Goal: Information Seeking & Learning: Find specific fact

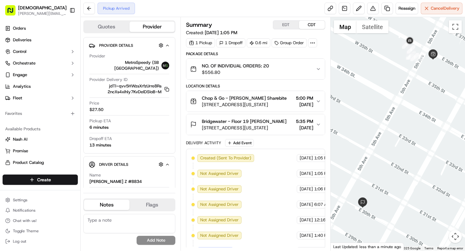
click at [309, 41] on div at bounding box center [312, 42] width 9 height 9
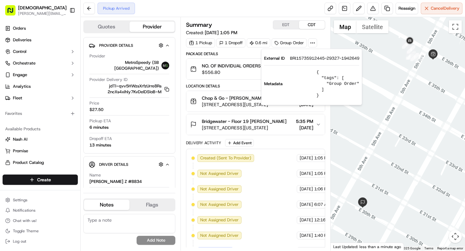
click at [299, 56] on span "BRI15735912445-29327-1942649" at bounding box center [324, 59] width 69 height 6
copy span "BRI15735912445"
click at [254, 6] on div "Pickup Arrived Reassign Cancel Delivery" at bounding box center [273, 8] width 384 height 17
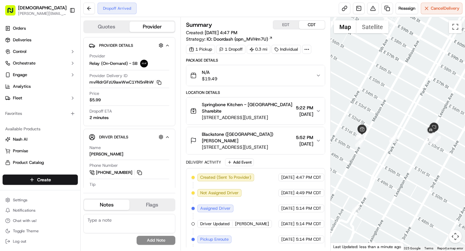
click at [310, 52] on icon at bounding box center [307, 49] width 6 height 6
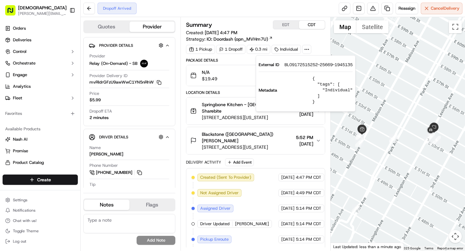
click at [302, 66] on span "BL09172515252-25669-1945135" at bounding box center [318, 65] width 68 height 6
copy span "BL09172515252"
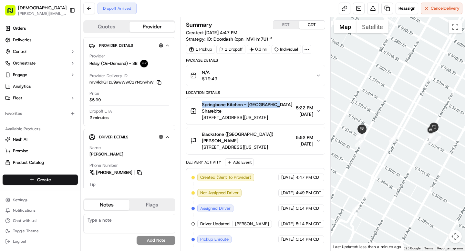
drag, startPoint x: 201, startPoint y: 104, endPoint x: 275, endPoint y: 105, distance: 73.9
click at [275, 105] on div "Springbone Kitchen - Midtown East Denis Sharebite 25 E 51st St, New York, NY 10…" at bounding box center [241, 110] width 103 height 19
copy span "Springbone Kitchen - Midtown East"
drag, startPoint x: 236, startPoint y: 135, endPoint x: 269, endPoint y: 134, distance: 32.9
click at [269, 134] on div "Blackstone (US) Anna Hendricks" at bounding box center [247, 137] width 91 height 13
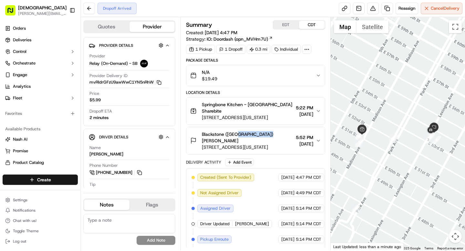
copy span "Anna Hendricks"
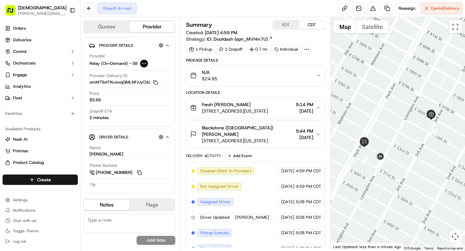
click at [308, 51] on icon at bounding box center [307, 49] width 6 height 6
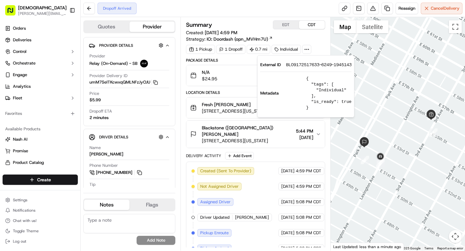
click at [301, 63] on span "BL09172517633-6249-1945143" at bounding box center [319, 65] width 66 height 6
copy span "BL09172517633"
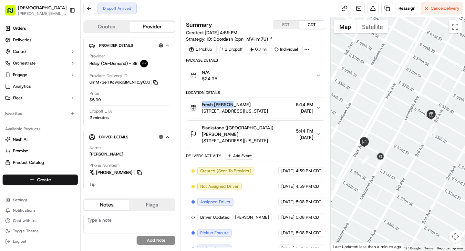
drag, startPoint x: 200, startPoint y: 105, endPoint x: 226, endPoint y: 105, distance: 25.8
click at [226, 105] on div "Fresh Basil's Denis Sharebite 930 3rd Ave, New York, NY 10022, USA" at bounding box center [229, 107] width 78 height 13
copy span "Fresh Basil's"
drag, startPoint x: 237, startPoint y: 127, endPoint x: 268, endPoint y: 127, distance: 31.0
click at [268, 127] on div "Blackstone (US) Jenna Trauffler" at bounding box center [247, 131] width 91 height 13
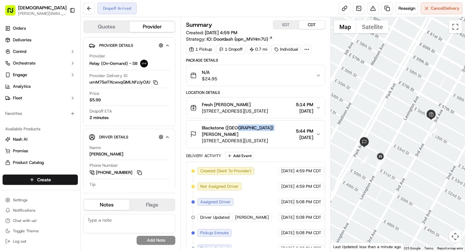
drag, startPoint x: 236, startPoint y: 128, endPoint x: 269, endPoint y: 128, distance: 32.3
click at [269, 128] on div "Blackstone (US) Jenna Trauffler" at bounding box center [247, 131] width 91 height 13
copy span "Jenna Trauffler"
click at [262, 61] on div "Package Details" at bounding box center [255, 60] width 139 height 5
click at [74, 11] on button "Toggle Sidebar" at bounding box center [72, 10] width 11 height 11
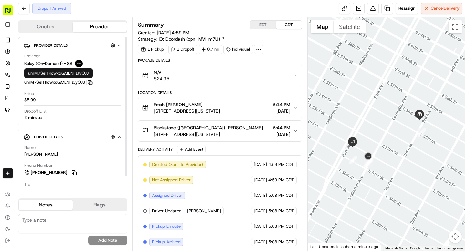
click at [90, 82] on rect "button" at bounding box center [90, 83] width 3 height 3
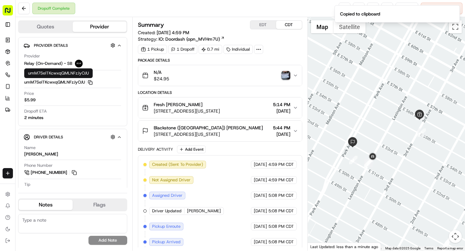
click at [283, 75] on img "button" at bounding box center [285, 75] width 9 height 9
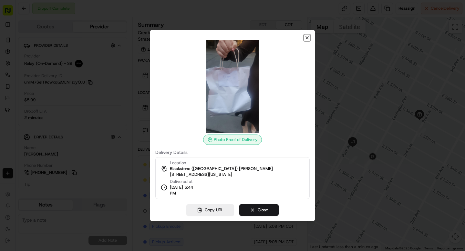
click at [309, 38] on icon "button" at bounding box center [306, 37] width 5 height 5
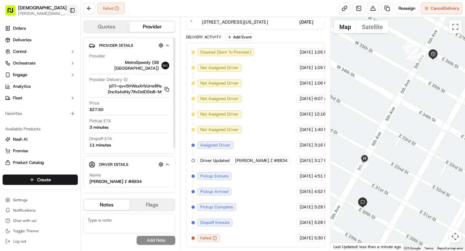
click at [70, 9] on button "Toggle Sidebar" at bounding box center [72, 10] width 11 height 11
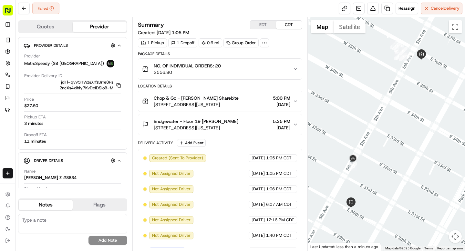
click at [244, 74] on div "NO. OF INDIVIDUAL ORDERS: 20 $556.80" at bounding box center [217, 69] width 151 height 13
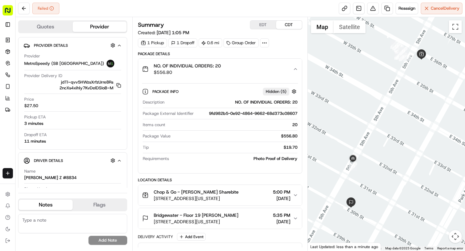
click at [251, 63] on div "NO. OF INDIVIDUAL ORDERS: 20 $556.80" at bounding box center [217, 69] width 151 height 13
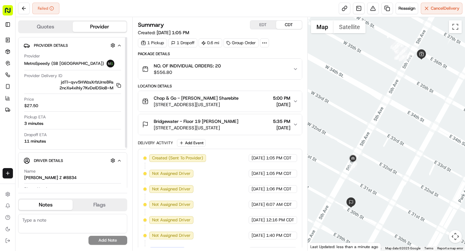
click at [36, 220] on textarea at bounding box center [72, 223] width 109 height 19
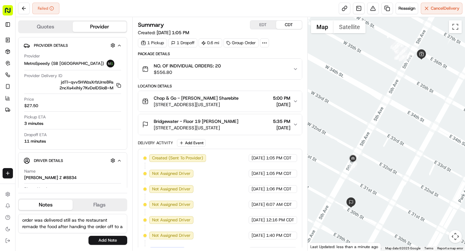
scroll to position [3, 0]
type textarea "order was delivered still as the restaurant remade the food after handing the o…"
click at [97, 243] on button "Add Note" at bounding box center [107, 240] width 39 height 9
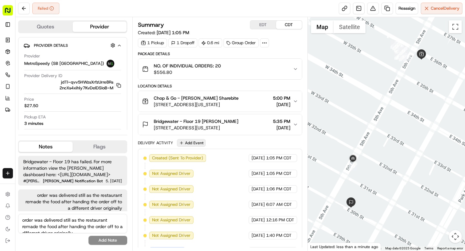
scroll to position [14, 0]
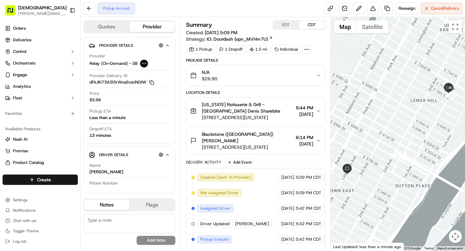
scroll to position [88, 0]
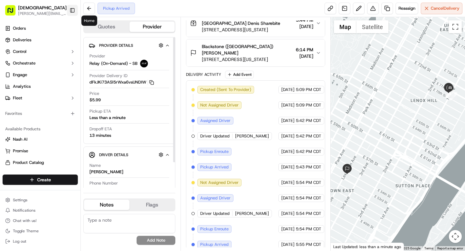
click at [72, 8] on button "Toggle Sidebar" at bounding box center [72, 10] width 11 height 11
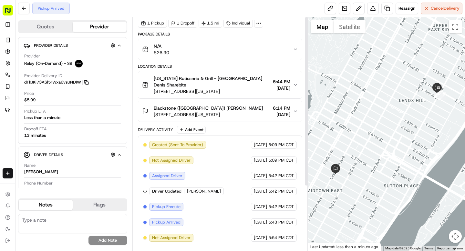
scroll to position [0, 0]
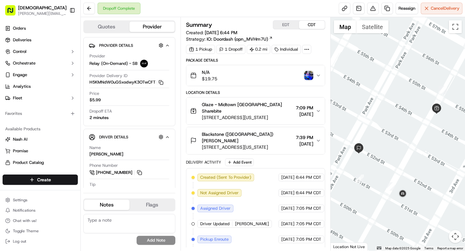
click at [181, 89] on div "Summary EDT CDT Created: [DATE] 6:44 PM Strategy: IO: Doordash (opn_MVHm7U) 1 P…" at bounding box center [255, 134] width 150 height 234
click at [305, 75] on img "button" at bounding box center [308, 75] width 9 height 9
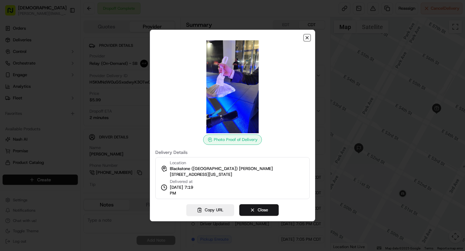
click at [306, 39] on icon "button" at bounding box center [306, 37] width 5 height 5
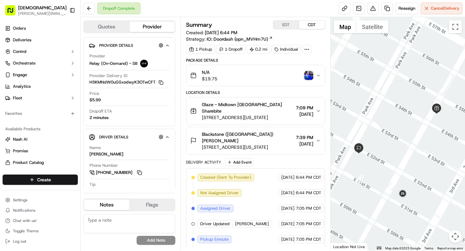
click at [284, 133] on div "Blackstone (US) Diego Alamillos 345 Park Ave, New York, NY 10154 7:39 PM 09/16/…" at bounding box center [252, 140] width 125 height 19
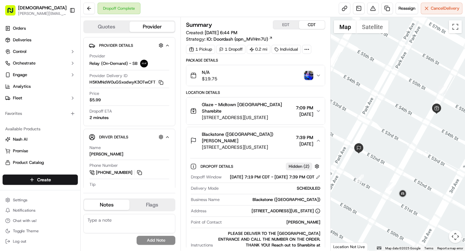
click at [284, 133] on div "Blackstone (US) Diego Alamillos 345 Park Ave, New York, NY 10154 7:39 PM 09/16/…" at bounding box center [252, 140] width 125 height 19
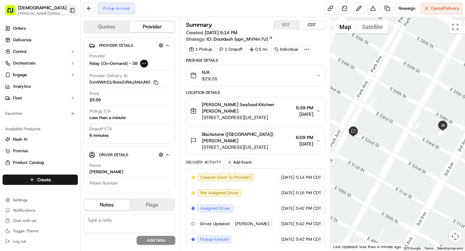
click at [72, 11] on button "Toggle Sidebar" at bounding box center [72, 10] width 11 height 11
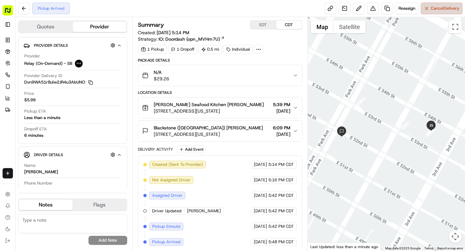
click at [431, 7] on span "Cancel Delivery" at bounding box center [445, 8] width 29 height 6
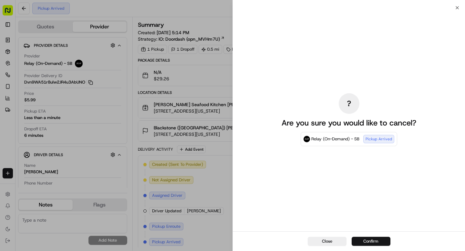
click at [365, 242] on button "Confirm" at bounding box center [371, 241] width 39 height 9
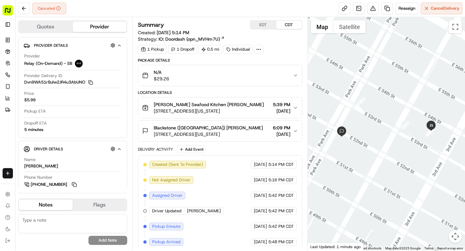
click at [257, 48] on icon at bounding box center [259, 49] width 6 height 6
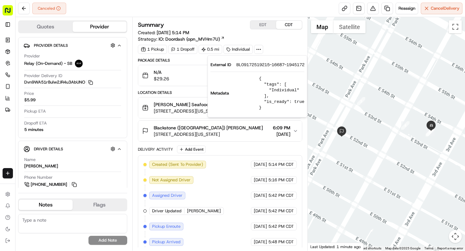
click at [253, 64] on span "BL09172519215-16687-1945172" at bounding box center [270, 65] width 68 height 6
copy span "BL09172519215"
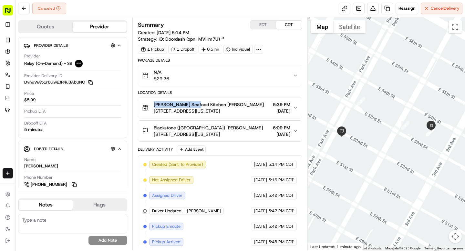
drag, startPoint x: 152, startPoint y: 104, endPoint x: 192, endPoint y: 104, distance: 39.7
click at [192, 104] on div "Pesce lulu Seafood Kitchen Denis Sharebite 601 Lexington Avenue, 153 E 53rd St,…" at bounding box center [203, 107] width 122 height 13
copy span "Pesce lulu Seafood"
drag, startPoint x: 188, startPoint y: 128, endPoint x: 215, endPoint y: 128, distance: 26.8
click at [215, 128] on div "Blackstone (US) Charlie Prest" at bounding box center [208, 128] width 109 height 6
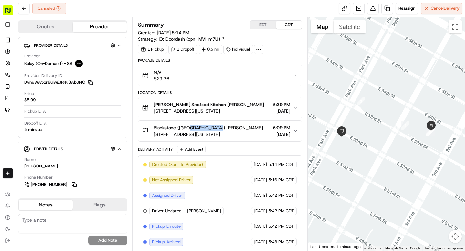
copy span "Charlie Prest"
click at [260, 49] on icon at bounding box center [259, 49] width 6 height 6
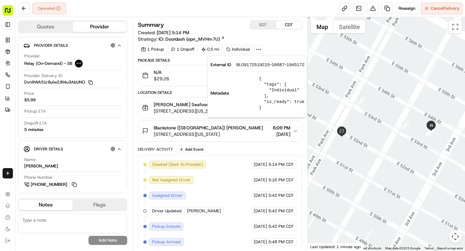
click at [279, 50] on div "1 Pickup 1 Dropoff 0.5 mi Individual" at bounding box center [220, 49] width 164 height 9
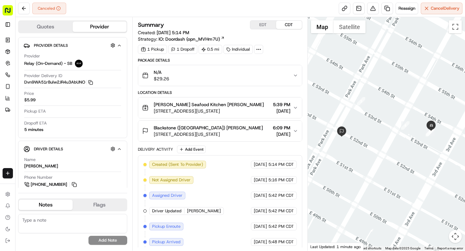
click at [61, 223] on textarea at bounding box center [72, 223] width 109 height 19
type textarea "customer picked up"
click at [99, 239] on button "Add Note" at bounding box center [107, 240] width 39 height 9
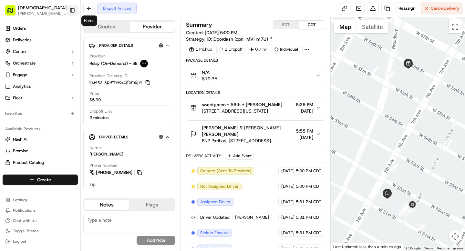
click at [75, 8] on button "Toggle Sidebar" at bounding box center [72, 10] width 11 height 11
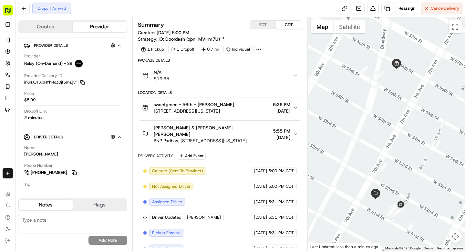
click at [291, 80] on div "N/A $19.35" at bounding box center [217, 75] width 151 height 13
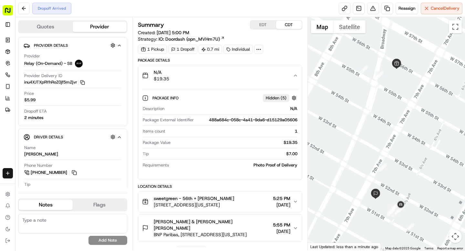
click at [291, 80] on div "N/A $19.35" at bounding box center [217, 75] width 151 height 13
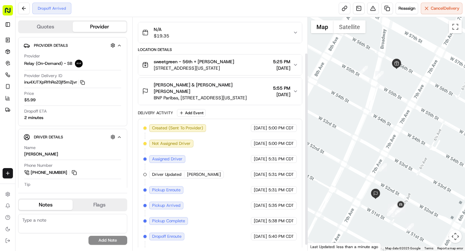
scroll to position [43, 0]
click at [278, 93] on span "[DATE]" at bounding box center [281, 95] width 17 height 6
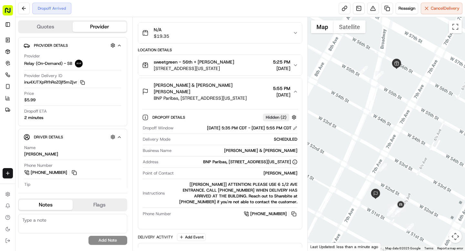
click at [278, 93] on span "[DATE]" at bounding box center [281, 95] width 17 height 6
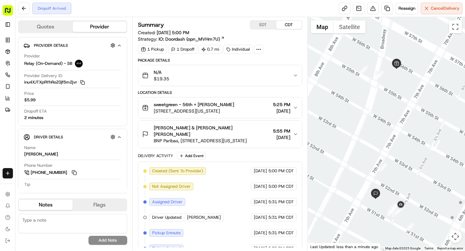
click at [260, 50] on icon at bounding box center [259, 49] width 6 height 6
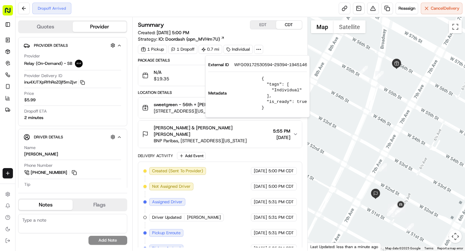
click at [256, 65] on span "WFG09172530594-29394-1945146" at bounding box center [270, 65] width 73 height 6
copy span "WFG09172530594"
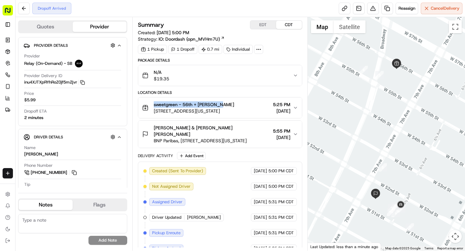
drag, startPoint x: 154, startPoint y: 106, endPoint x: 219, endPoint y: 106, distance: 65.9
click at [219, 106] on span "sweetgreen - 56th + Broadway Denis Sharebite" at bounding box center [194, 104] width 80 height 6
copy span "sweetgreen - 56th + Broadway"
drag, startPoint x: 204, startPoint y: 128, endPoint x: 239, endPoint y: 128, distance: 34.9
click at [239, 128] on div "Willkie Farr & Gallagher Rose Ohanesian" at bounding box center [212, 131] width 117 height 13
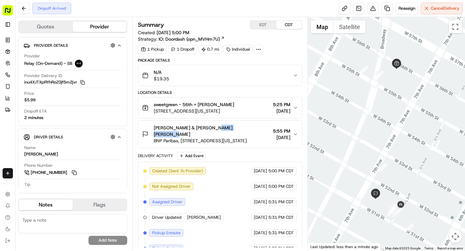
copy span "Rose Ohanesian"
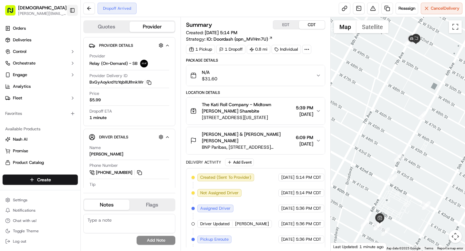
click at [74, 10] on button "Toggle Sidebar" at bounding box center [72, 10] width 11 height 11
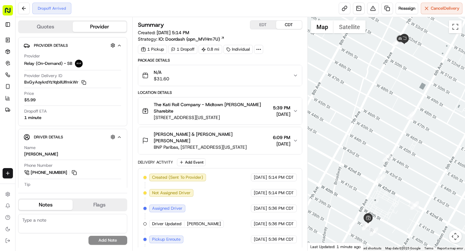
click at [258, 52] on div at bounding box center [258, 49] width 9 height 9
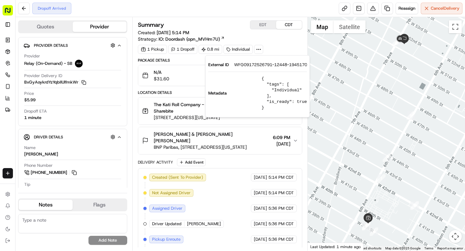
click at [258, 66] on span "WFG09172526791-12448-1945170" at bounding box center [270, 65] width 73 height 6
copy span "WFG09172526791"
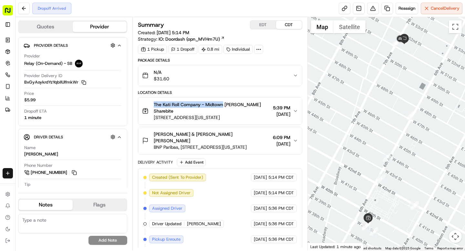
drag, startPoint x: 153, startPoint y: 105, endPoint x: 222, endPoint y: 105, distance: 69.1
click at [222, 105] on div "The Kati Roll Company - Midtown West Denis Sharebite 49 W 39th St, New York, NY…" at bounding box center [206, 110] width 128 height 19
copy span "The Kati Roll Company - Midtown"
drag, startPoint x: 204, startPoint y: 134, endPoint x: 234, endPoint y: 134, distance: 30.0
click at [234, 134] on div "Willkie Farr & Gallagher Daniel Chesler" at bounding box center [212, 137] width 117 height 13
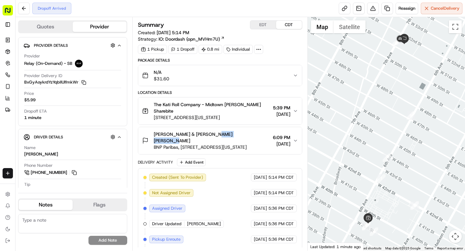
copy span "Daniel Chesler"
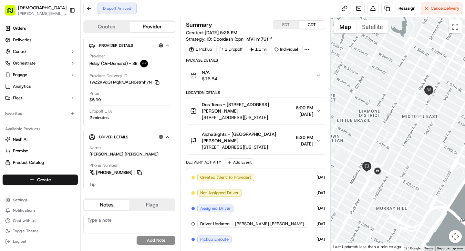
click at [310, 48] on icon at bounding box center [307, 49] width 6 height 6
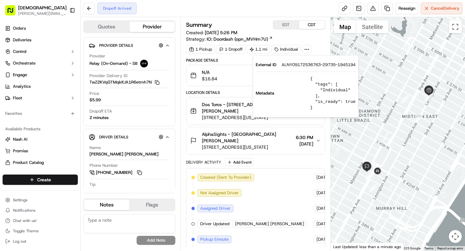
click at [297, 64] on span "ALNY09172536763-29735-1945194" at bounding box center [318, 65] width 74 height 6
copy span "ALNY09172536763"
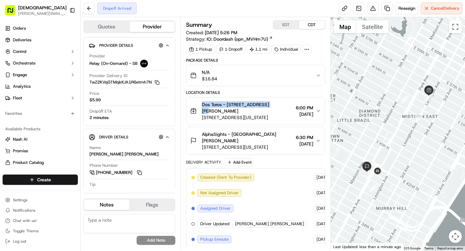
drag, startPoint x: 201, startPoint y: 104, endPoint x: 276, endPoint y: 106, distance: 75.6
click at [276, 106] on div "Dos Toros - [GEOGRAPHIC_DATA][PERSON_NAME] [STREET_ADDRESS][US_STATE]" at bounding box center [241, 110] width 103 height 19
copy span "Dos Toros - [STREET_ADDRESS]"
drag, startPoint x: 242, startPoint y: 133, endPoint x: 260, endPoint y: 140, distance: 19.3
click at [260, 140] on span "AlphaSights - NYC Slawomir Frankowski" at bounding box center [247, 137] width 91 height 13
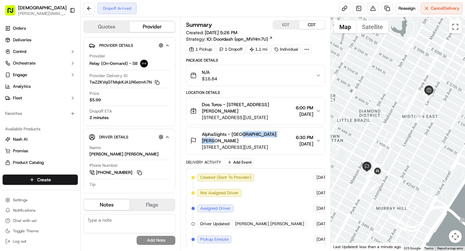
copy span "Slawomir Frankowski"
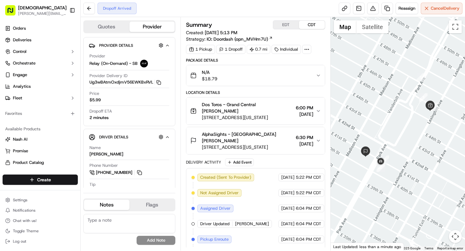
click at [305, 49] on circle at bounding box center [305, 49] width 1 height 1
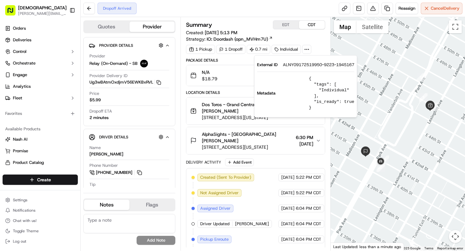
click at [298, 63] on span "ALNY09172519950-9223-1945167" at bounding box center [318, 65] width 71 height 6
copy span "ALNY09172519950"
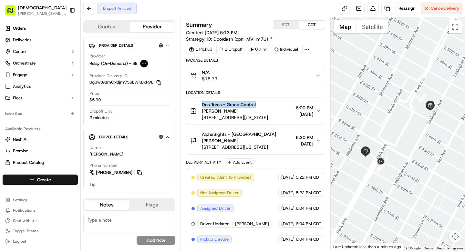
drag, startPoint x: 201, startPoint y: 104, endPoint x: 256, endPoint y: 105, distance: 54.6
click at [256, 105] on div "Dos Toros - Grand Central Denis Sharebite 466 Lexington Ave, New York, NY 10017…" at bounding box center [241, 110] width 103 height 19
copy span "Dos Toros - Grand Central"
drag, startPoint x: 242, startPoint y: 134, endPoint x: 275, endPoint y: 134, distance: 32.9
click at [275, 134] on div "AlphaSights - NYC Matthew Torres" at bounding box center [247, 137] width 91 height 13
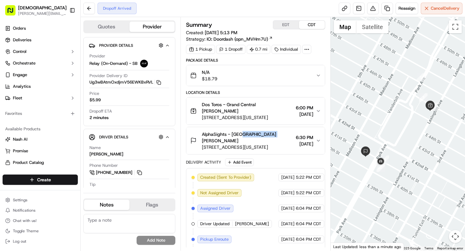
copy span "Matthew Torres"
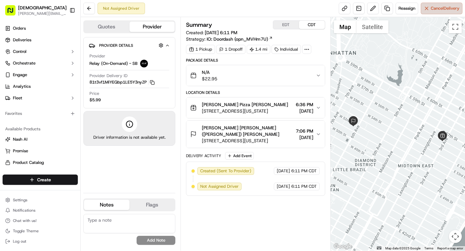
click at [434, 9] on span "Cancel Delivery" at bounding box center [445, 8] width 29 height 6
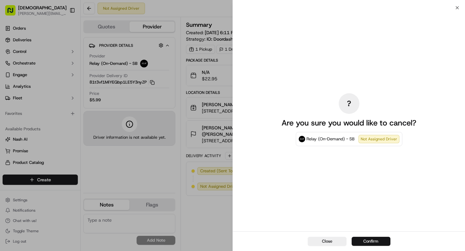
click at [372, 240] on button "Confirm" at bounding box center [371, 241] width 39 height 9
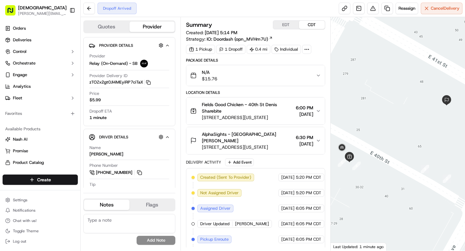
click at [304, 48] on div at bounding box center [306, 49] width 9 height 9
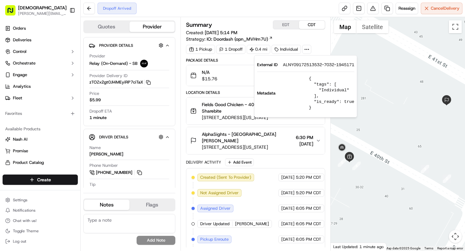
click at [302, 65] on span "ALNY09172513532-7032-1945171" at bounding box center [318, 65] width 71 height 6
copy span "ALNY09172513532"
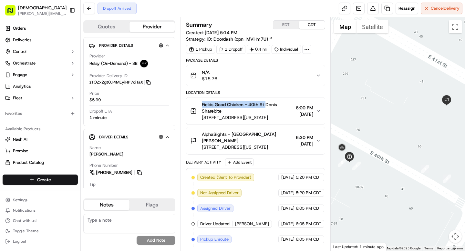
drag, startPoint x: 201, startPoint y: 103, endPoint x: 266, endPoint y: 106, distance: 64.9
click at [266, 106] on div "Fields Good Chicken - 40th St Denis Sharebite 26 E 40th St, New York, NY 10016,…" at bounding box center [241, 110] width 103 height 19
copy span "Fields Good Chicken - 40th St"
drag, startPoint x: 241, startPoint y: 134, endPoint x: 276, endPoint y: 134, distance: 35.2
click at [276, 134] on div "AlphaSights - NYC Eduardo Castillo" at bounding box center [247, 137] width 91 height 13
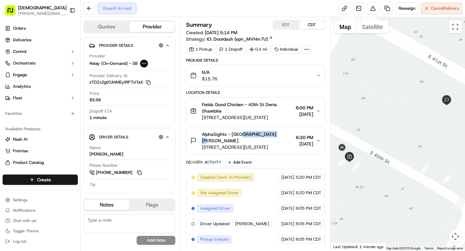
copy span "Eduardo Castillo"
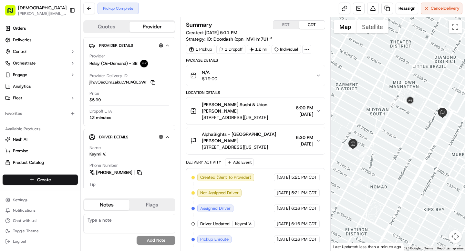
click at [306, 49] on icon at bounding box center [307, 49] width 6 height 6
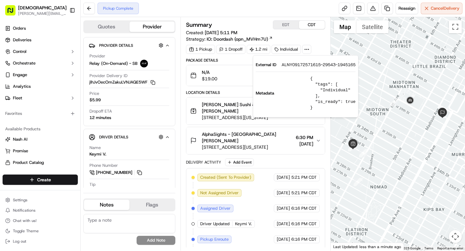
click at [300, 65] on span "ALNY09172571615-29543-1945165" at bounding box center [318, 65] width 74 height 6
copy span "ALNY09172571615"
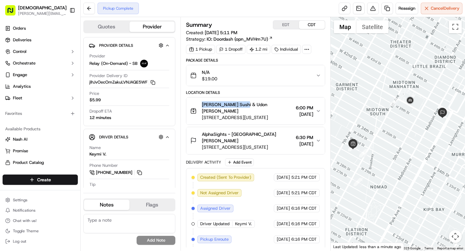
drag, startPoint x: 201, startPoint y: 105, endPoint x: 244, endPoint y: 106, distance: 42.3
click at [244, 106] on div "[PERSON_NAME] Sushi & Udon [PERSON_NAME] [STREET_ADDRESS][US_STATE]" at bounding box center [241, 110] width 103 height 19
copy span "Suram Sushi & Udon"
drag, startPoint x: 242, startPoint y: 128, endPoint x: 269, endPoint y: 127, distance: 27.1
click at [269, 131] on div "AlphaSights - NYC Ashley Cross" at bounding box center [247, 137] width 91 height 13
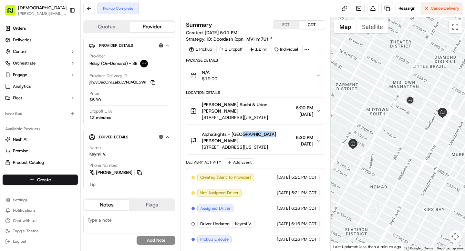
copy span "Ashley Cross"
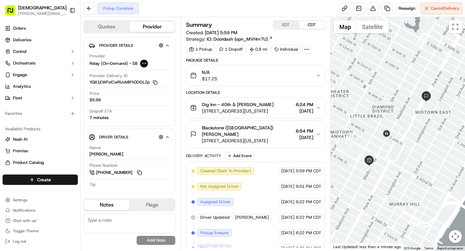
click at [309, 51] on icon at bounding box center [307, 49] width 6 height 6
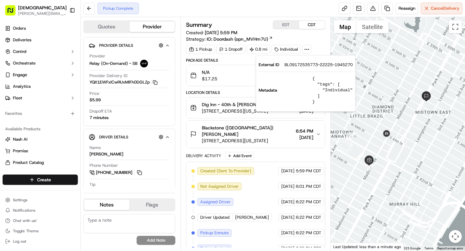
click at [301, 64] on span "BL09172535773-22225-1945270" at bounding box center [318, 65] width 68 height 6
copy span "BL09172535773"
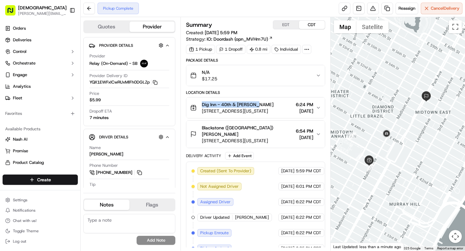
drag, startPoint x: 201, startPoint y: 104, endPoint x: 256, endPoint y: 106, distance: 54.2
click at [256, 106] on div "Dig Inn - 40th & Madison Denis Sharebite 286 Madison Ave, New York, NY 10017, U…" at bounding box center [231, 107] width 83 height 13
copy span "Dig Inn - 40th & Madison"
drag, startPoint x: 236, startPoint y: 134, endPoint x: 275, endPoint y: 133, distance: 39.1
click at [275, 133] on div "Blackstone (US) Catherine Wilcock" at bounding box center [247, 131] width 91 height 13
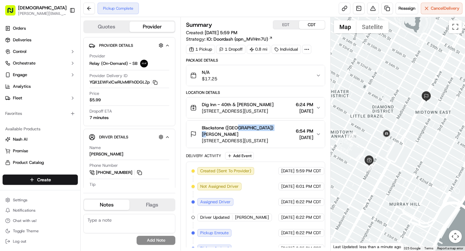
copy span "Catherine Wilcock"
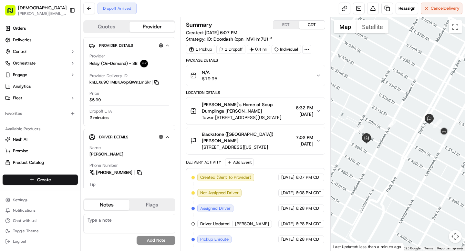
click at [309, 49] on circle at bounding box center [308, 49] width 1 height 1
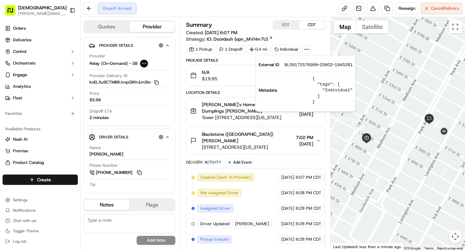
click at [300, 66] on span "BL09172576999-20602-1945281" at bounding box center [318, 65] width 68 height 6
copy span "BL09172576999"
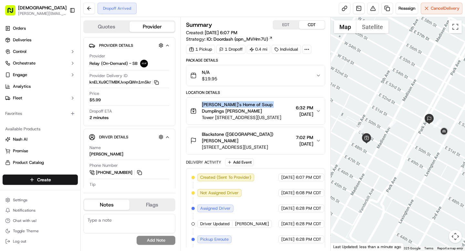
drag, startPoint x: 201, startPoint y: 104, endPoint x: 267, endPoint y: 105, distance: 66.2
click at [267, 105] on div "Joe's Home of Soup Dumplings Denis Sharebite Tower 49, 12 E 49th St, New York, …" at bounding box center [241, 110] width 103 height 19
copy span "Joe's Home of Soup Dumplings"
drag, startPoint x: 236, startPoint y: 133, endPoint x: 267, endPoint y: 135, distance: 31.0
click at [267, 135] on div "Blackstone (US) Annette Rubin" at bounding box center [247, 137] width 91 height 13
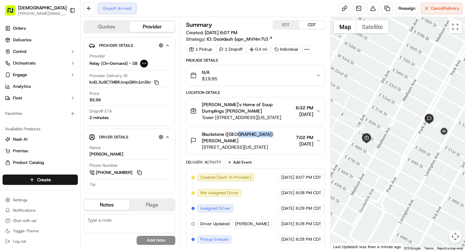
copy span "Annette Rubin"
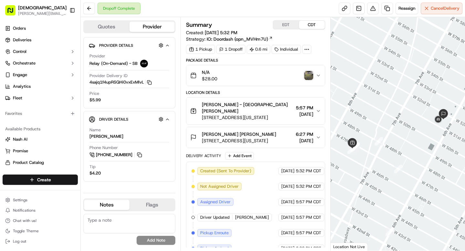
click at [306, 79] on img "button" at bounding box center [308, 75] width 9 height 9
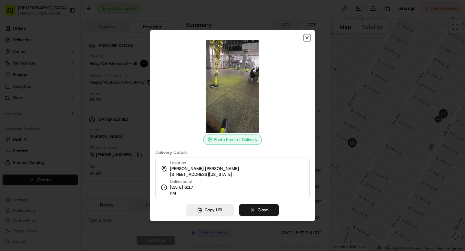
click at [306, 37] on icon "button" at bounding box center [306, 37] width 5 height 5
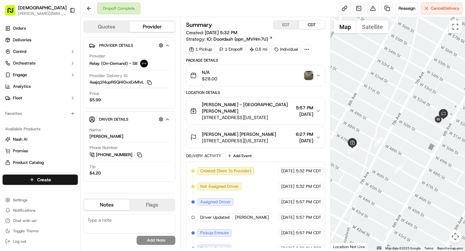
click at [259, 146] on button "Paul Weiss Lindsay Wasserman 1285 6th Ave, New York, NY 10019, USA 6:27 PM 09/1…" at bounding box center [255, 137] width 138 height 21
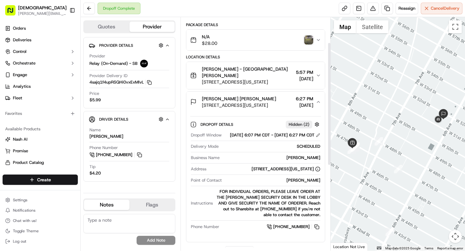
scroll to position [27, 0]
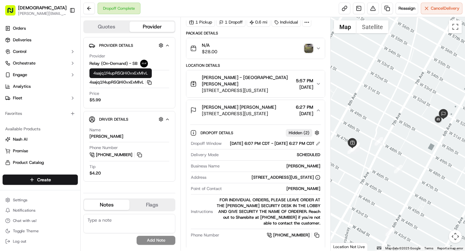
click at [151, 83] on rect "button" at bounding box center [149, 83] width 3 height 3
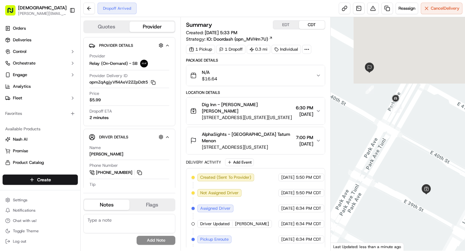
click at [265, 131] on span "AlphaSights - [GEOGRAPHIC_DATA] Tatum Menon" at bounding box center [247, 137] width 91 height 13
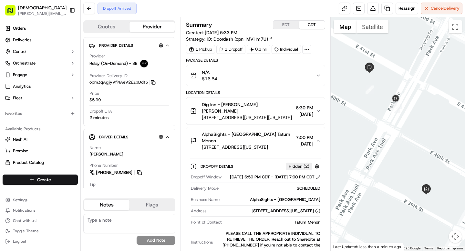
click at [265, 131] on span "AlphaSights - [GEOGRAPHIC_DATA] Tatum Menon" at bounding box center [247, 137] width 91 height 13
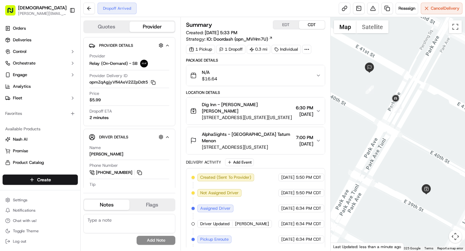
click at [307, 51] on icon at bounding box center [307, 49] width 6 height 6
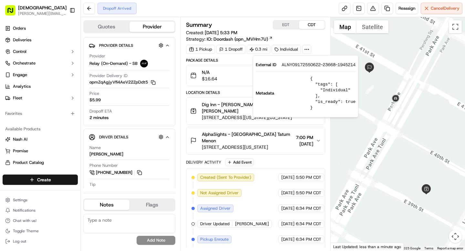
click at [301, 65] on span "ALNY09172550622-23668-1945214" at bounding box center [318, 65] width 74 height 6
copy span "ALNY09172550622"
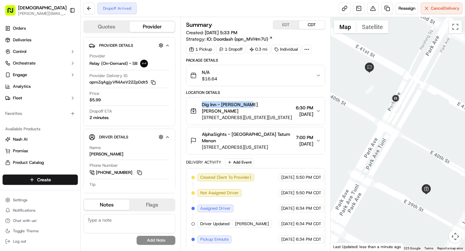
drag, startPoint x: 202, startPoint y: 103, endPoint x: 244, endPoint y: 106, distance: 41.4
click at [244, 106] on span "Dig Inn - [PERSON_NAME] [PERSON_NAME]" at bounding box center [247, 107] width 91 height 13
copy span "Dig Inn - [PERSON_NAME][GEOGRAPHIC_DATA][PERSON_NAME]"
drag, startPoint x: 242, startPoint y: 127, endPoint x: 271, endPoint y: 128, distance: 28.8
click at [271, 131] on div "AlphaSights - [GEOGRAPHIC_DATA] Tatum Menon" at bounding box center [247, 137] width 91 height 13
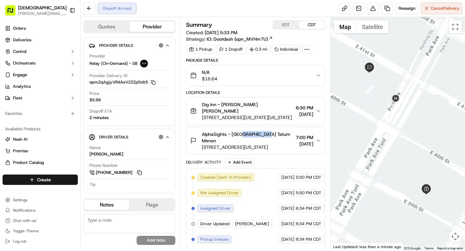
copy span "Tatum Menon"
click at [74, 11] on button "Toggle Sidebar" at bounding box center [72, 10] width 11 height 11
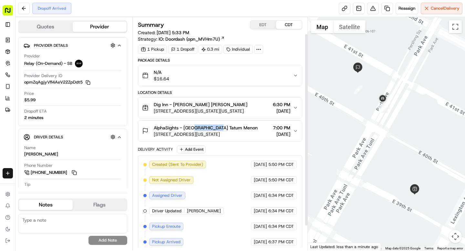
scroll to position [50, 0]
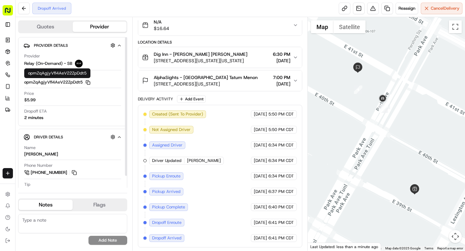
click at [87, 83] on icon "button" at bounding box center [88, 82] width 5 height 5
click at [285, 26] on img "button" at bounding box center [285, 25] width 9 height 9
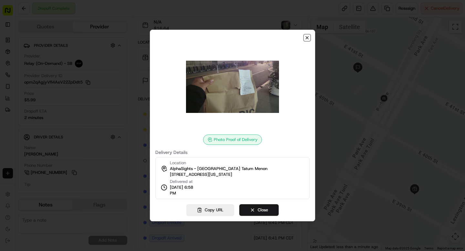
click at [305, 39] on icon "button" at bounding box center [306, 37] width 5 height 5
